Goal: Transaction & Acquisition: Purchase product/service

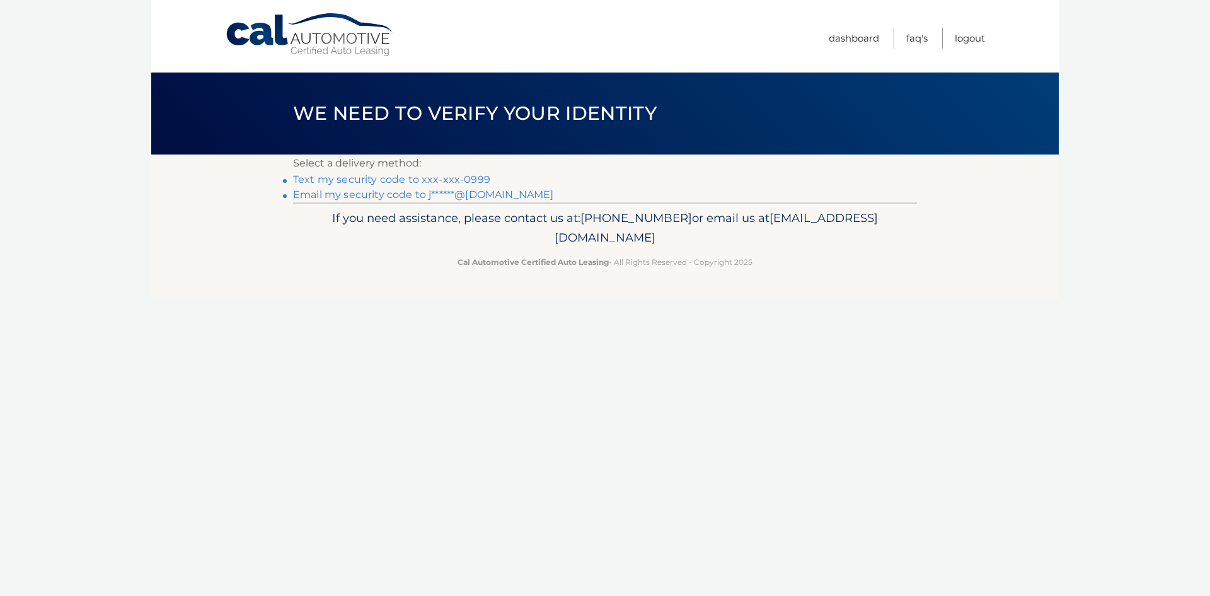
click at [422, 178] on link "Text my security code to xxx-xxx-0999" at bounding box center [391, 179] width 197 height 12
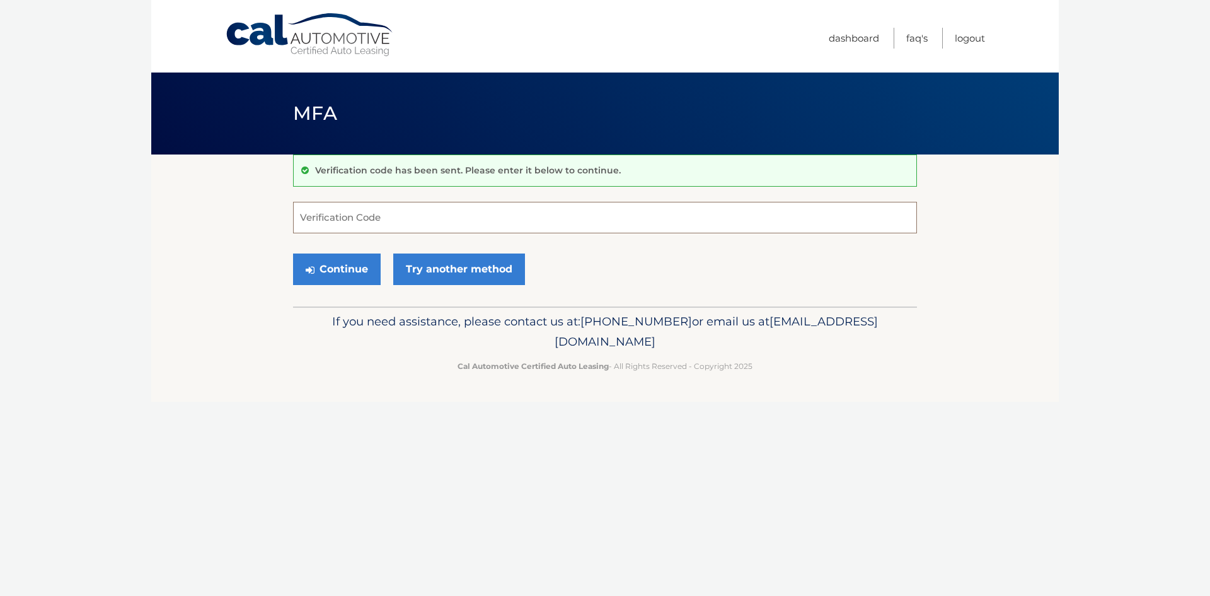
click at [319, 220] on input "Verification Code" at bounding box center [605, 218] width 624 height 32
click at [364, 210] on input "Verification Code" at bounding box center [605, 218] width 624 height 32
type input "478139"
click at [331, 271] on button "Continue" at bounding box center [337, 269] width 88 height 32
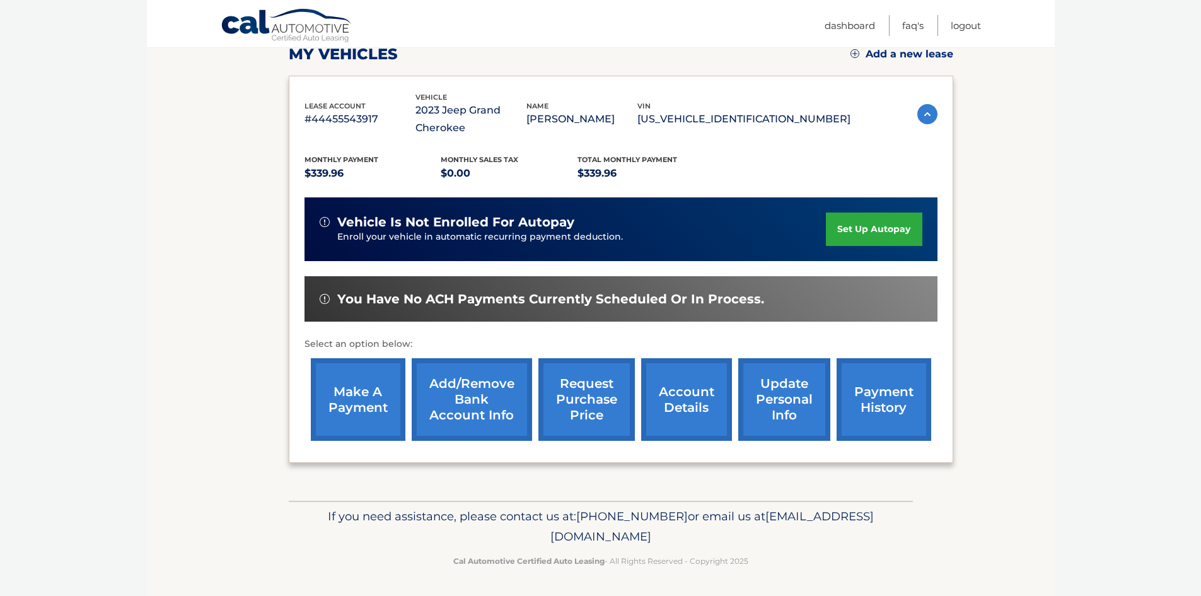
scroll to position [186, 0]
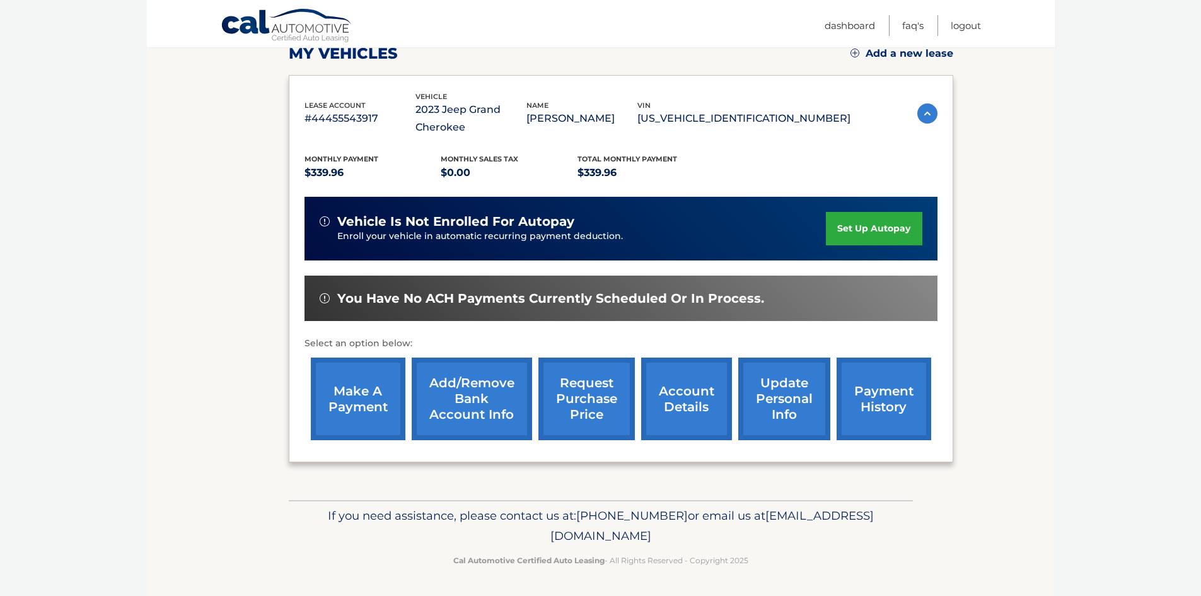
click at [367, 417] on link "make a payment" at bounding box center [358, 398] width 95 height 83
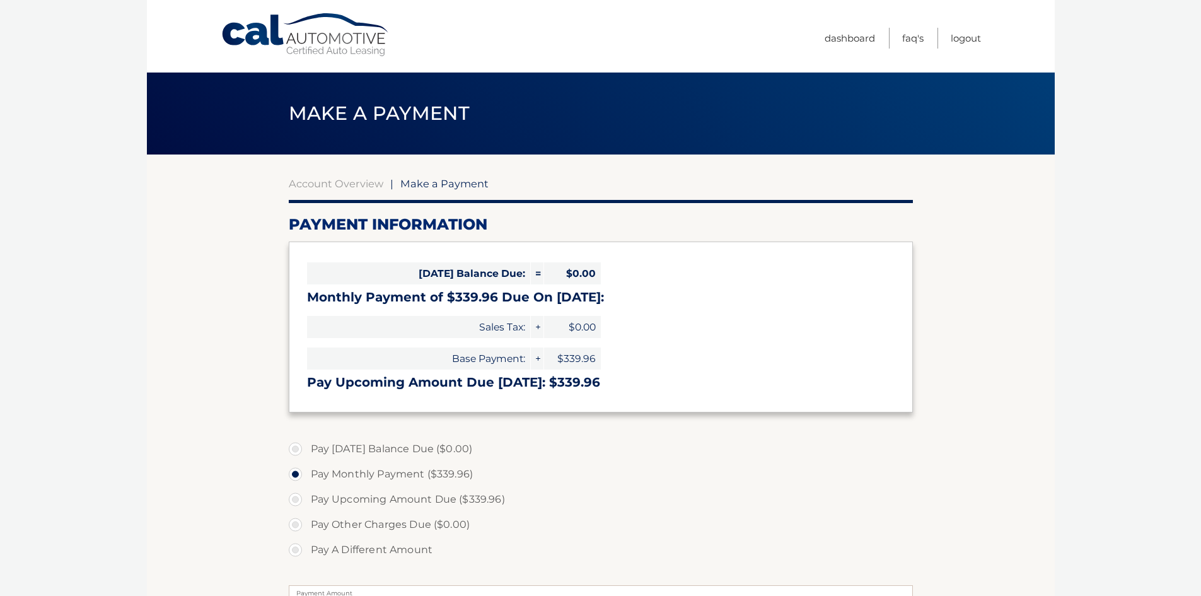
select select "NzIzMmU0Y2YtNTE4ZC00YTE1LWEyMDctODNhZjI1MDdmZjI1"
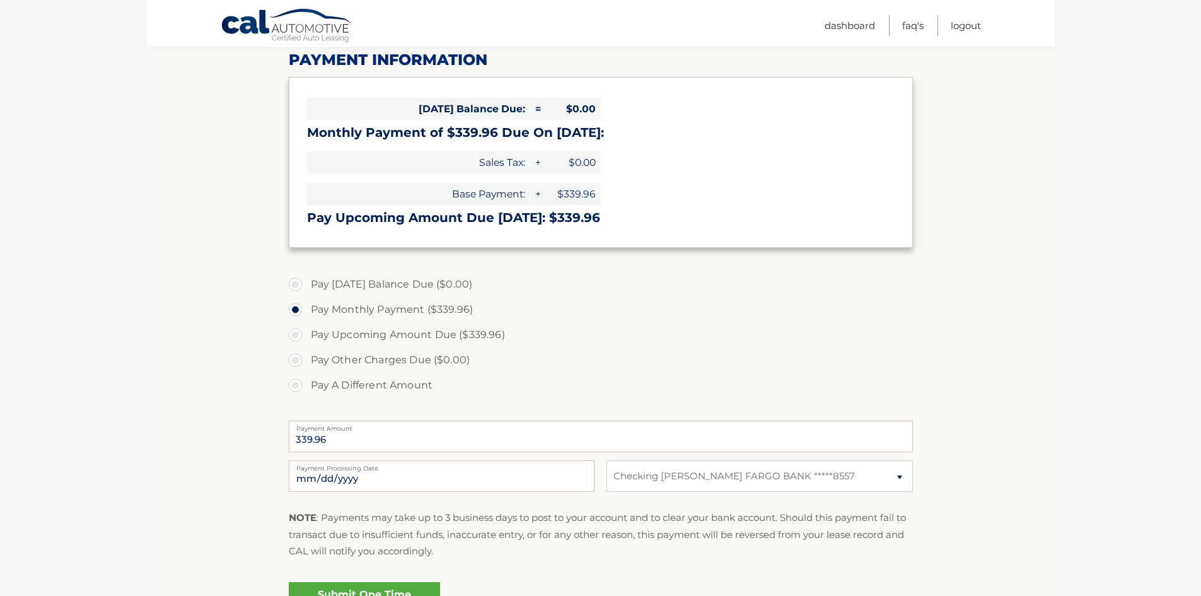
scroll to position [189, 0]
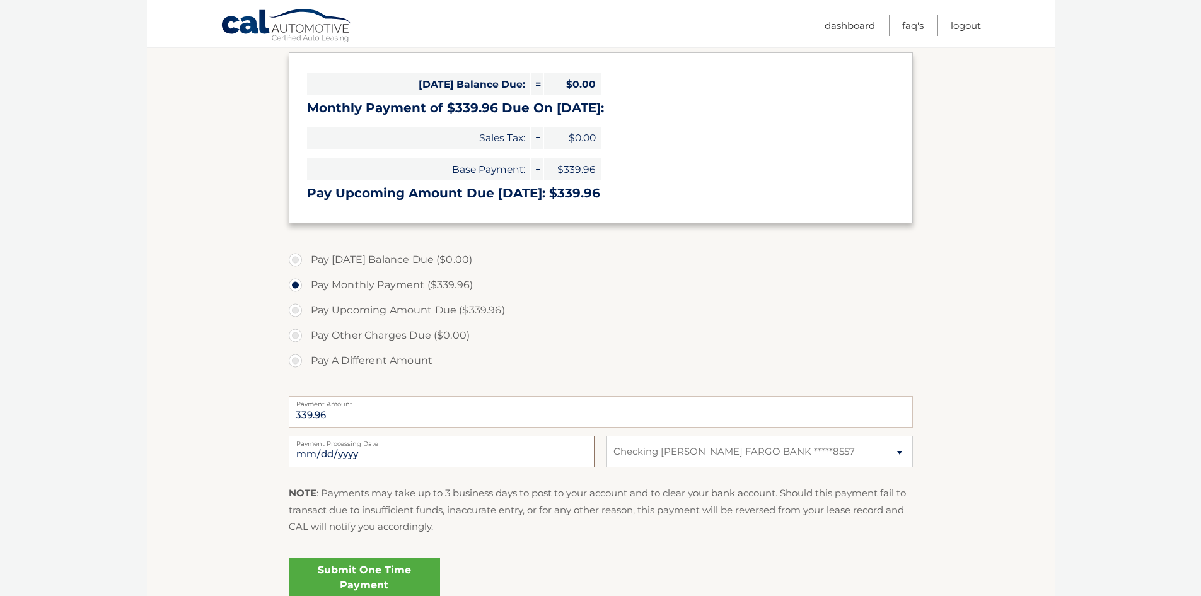
click at [540, 457] on input "[DATE]" at bounding box center [442, 451] width 306 height 32
type input "[DATE]"
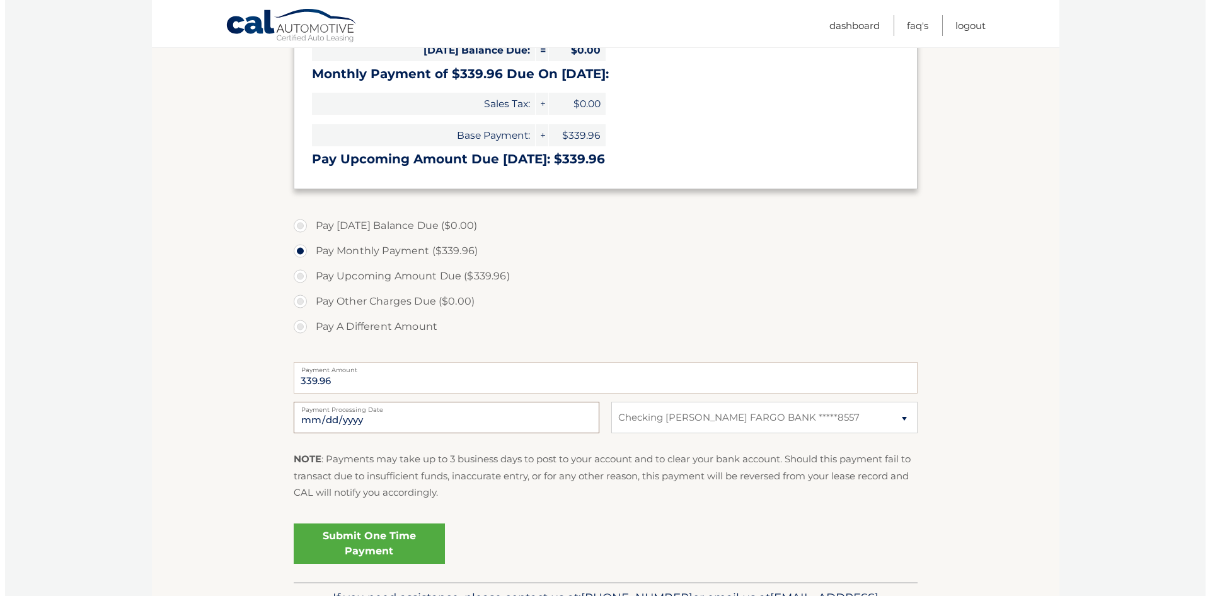
scroll to position [252, 0]
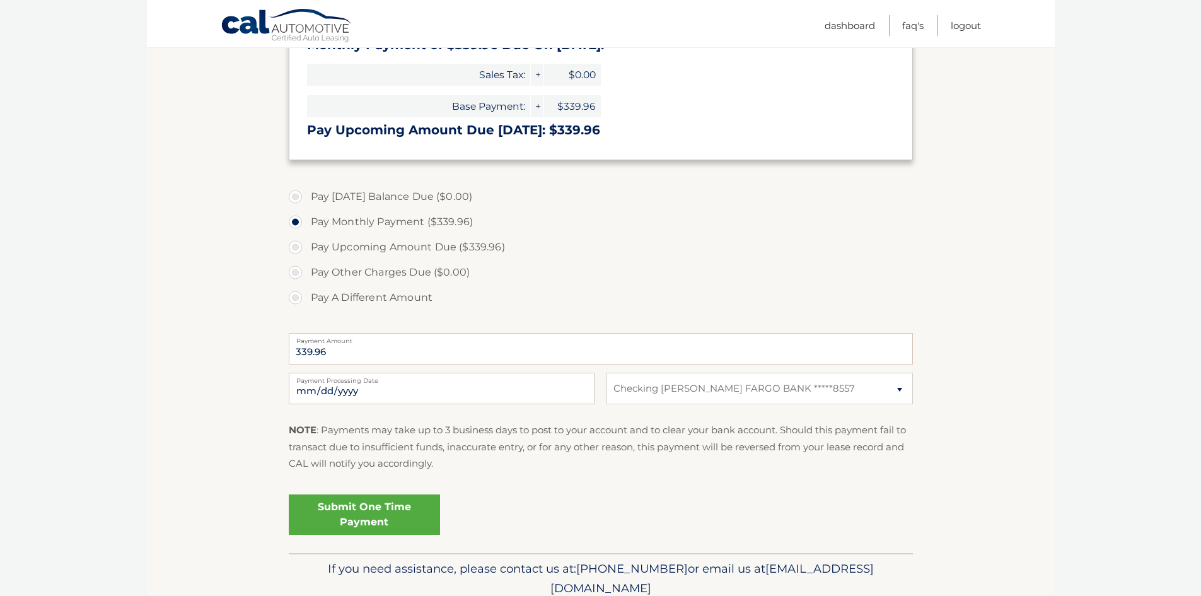
click at [377, 512] on link "Submit One Time Payment" at bounding box center [364, 514] width 151 height 40
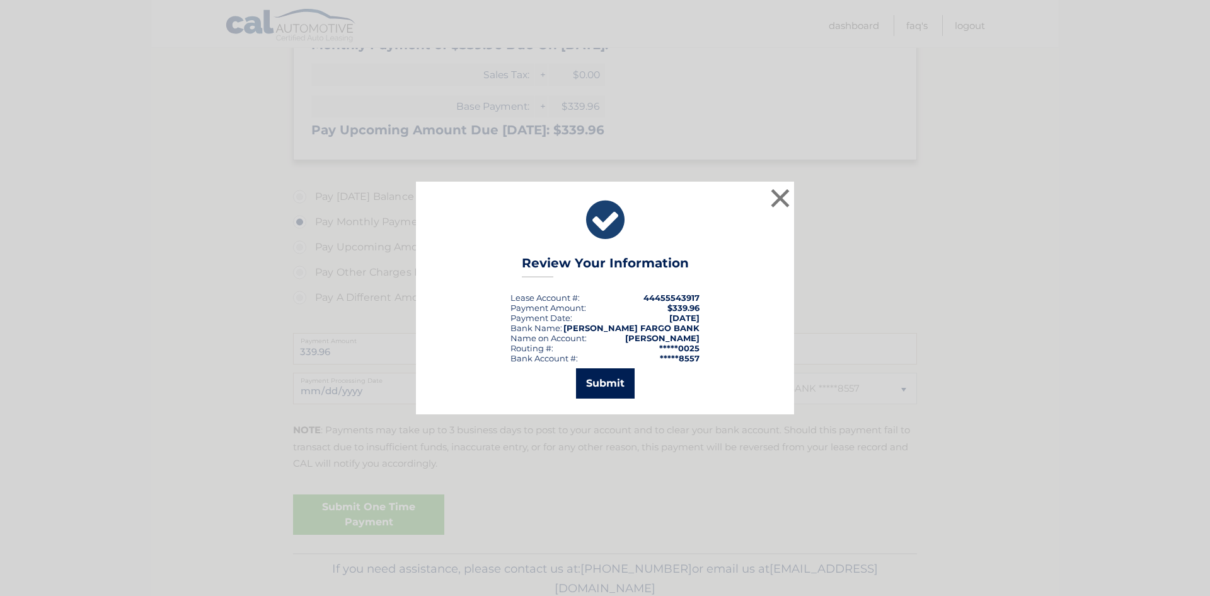
click at [611, 382] on button "Submit" at bounding box center [605, 383] width 59 height 30
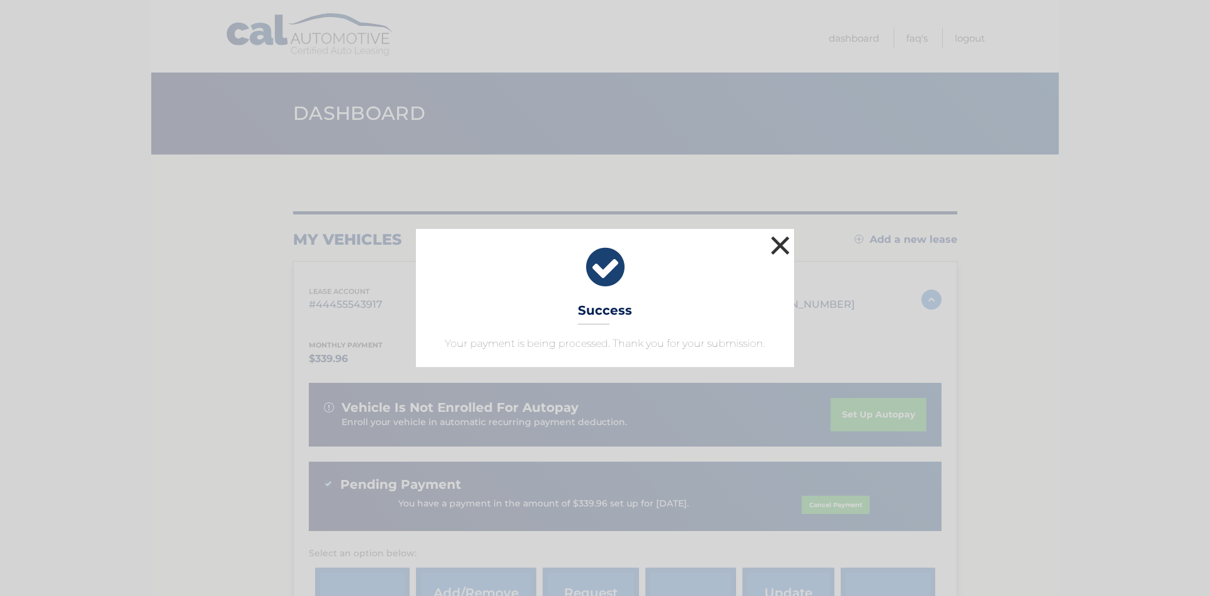
click at [779, 244] on button "×" at bounding box center [780, 245] width 25 height 25
